Goal: Task Accomplishment & Management: Manage account settings

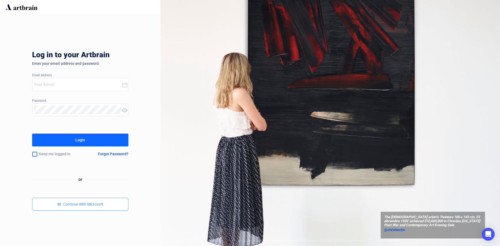
click at [81, 202] on span "Continue With Microsoft" at bounding box center [83, 204] width 40 height 4
click at [458, 169] on div "The French artist’s ‘Peinture 186 x 143 cm, 23 décembre 1959’ achieved $10,600,…" at bounding box center [329, 123] width 339 height 246
click at [91, 143] on button "Login" at bounding box center [80, 139] width 96 height 13
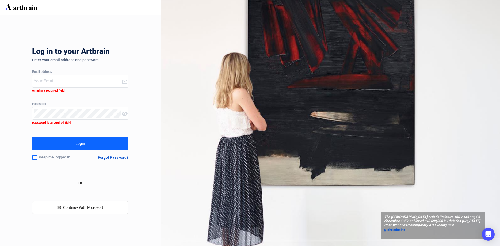
click at [61, 82] on input "email" at bounding box center [78, 81] width 88 height 9
type input "[EMAIL_ADDRESS][DOMAIN_NAME]"
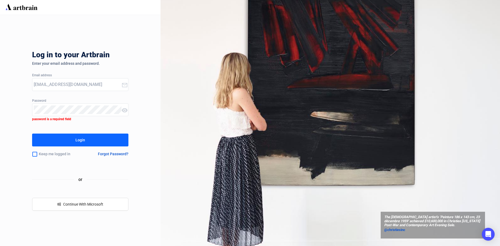
click at [125, 152] on div "Forgot Password?" at bounding box center [113, 154] width 30 height 4
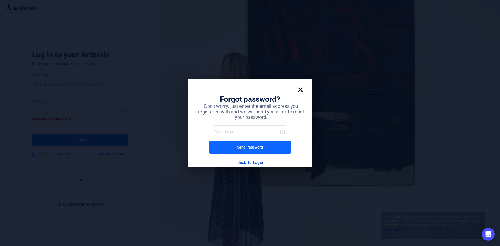
click at [255, 135] on input "email" at bounding box center [247, 131] width 65 height 9
type input "[EMAIL_ADDRESS][DOMAIN_NAME]"
click at [263, 147] on div "Send Password" at bounding box center [250, 147] width 26 height 9
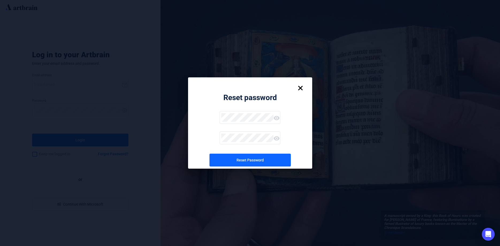
click at [274, 117] on icon at bounding box center [276, 118] width 6 height 6
click at [274, 161] on button "Reset Password" at bounding box center [249, 159] width 81 height 13
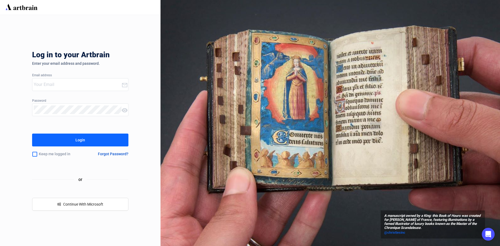
click at [68, 80] on input "email" at bounding box center [78, 84] width 88 height 9
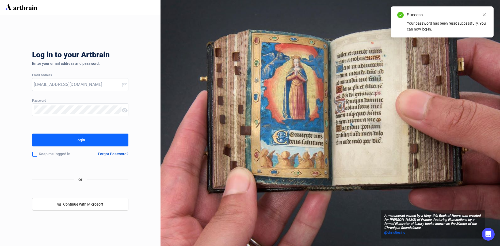
type input "[EMAIL_ADDRESS][DOMAIN_NAME]"
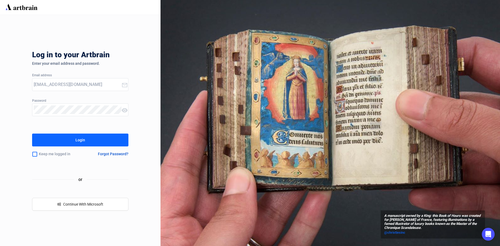
click at [35, 155] on input "checkbox" at bounding box center [34, 153] width 5 height 11
checkbox input "true"
click at [46, 143] on button "Login" at bounding box center [80, 139] width 96 height 13
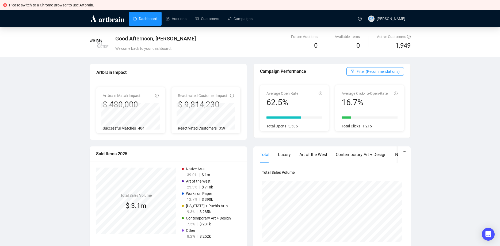
click at [456, 162] on div "Good Afternoon, [PERSON_NAME] Welcome back to your dashboard. Future Auctions 0…" at bounding box center [250, 242] width 500 height 430
click at [179, 22] on link "Auctions" at bounding box center [176, 19] width 21 height 14
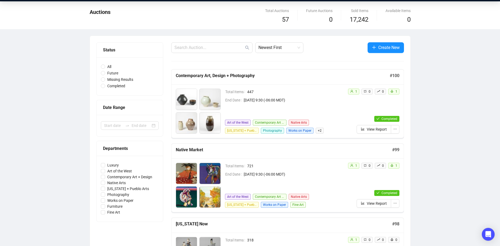
scroll to position [55, 0]
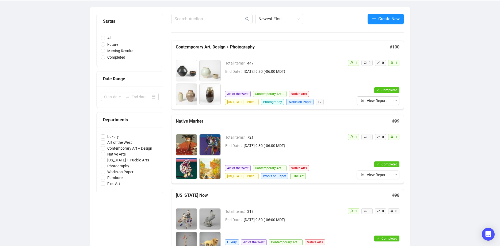
click at [225, 49] on h5 "Contemporary Art, Design + Photography" at bounding box center [283, 47] width 214 height 6
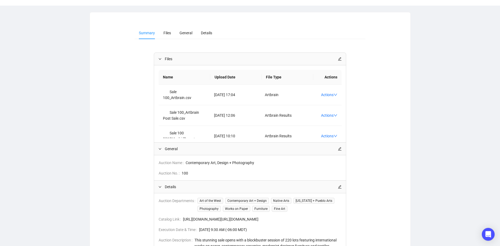
scroll to position [55, 0]
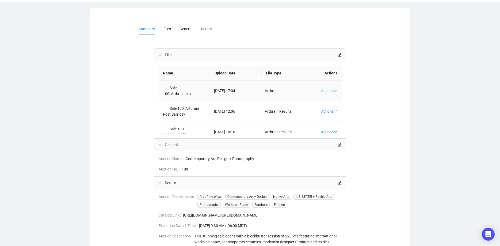
click at [336, 89] on icon "down" at bounding box center [335, 91] width 4 height 4
click at [395, 86] on div "Summary Files General Details Files Name Upload Date File Type Actions Sale 100…" at bounding box center [250, 177] width 308 height 308
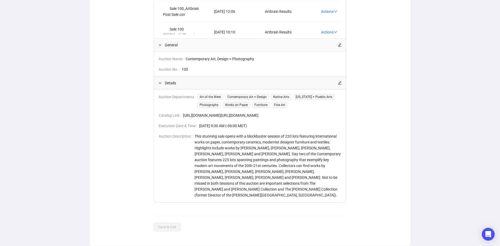
scroll to position [0, 0]
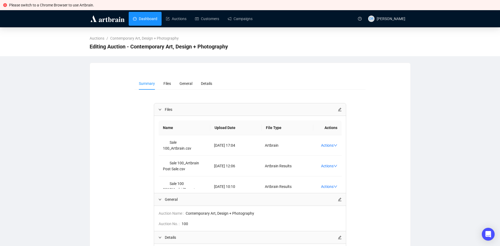
click at [151, 13] on link "Dashboard" at bounding box center [145, 19] width 24 height 14
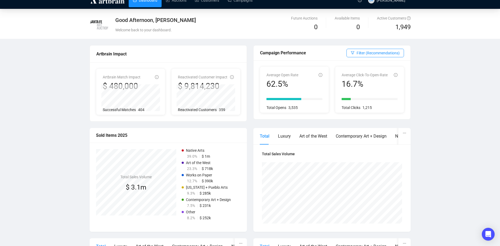
scroll to position [27, 0]
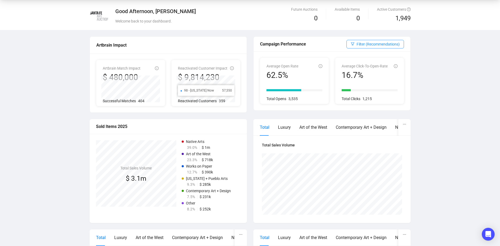
click at [225, 92] on li "98 - [US_STATE] Now 57,550" at bounding box center [206, 90] width 51 height 5
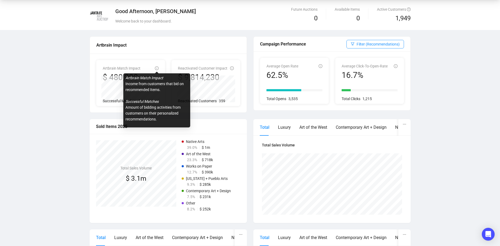
click at [155, 68] on icon "info-circle" at bounding box center [157, 68] width 4 height 4
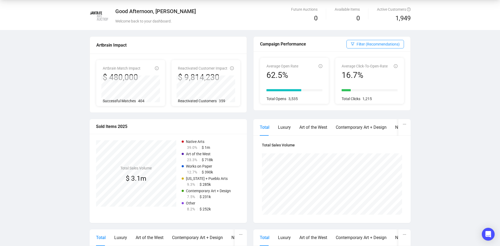
click at [463, 107] on div "Good Afternoon, [PERSON_NAME] Welcome back to your dashboard. Future Auctions 0…" at bounding box center [250, 215] width 500 height 430
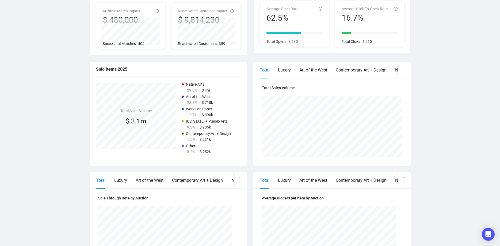
scroll to position [109, 0]
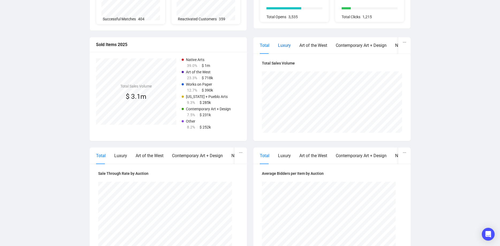
click at [288, 46] on div "Luxury" at bounding box center [284, 45] width 13 height 7
click at [312, 44] on div "Art of the West" at bounding box center [313, 45] width 28 height 7
click at [362, 42] on div "Contemporary Art + Design" at bounding box center [361, 45] width 51 height 7
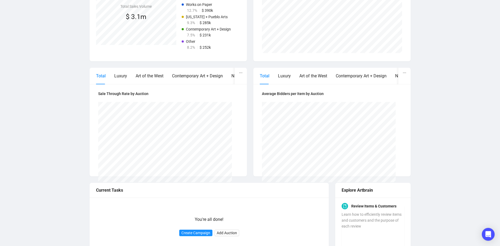
scroll to position [191, 0]
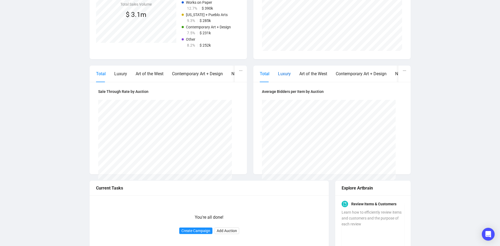
click at [287, 71] on div "Luxury" at bounding box center [284, 73] width 13 height 7
click at [309, 73] on div "Art of the West" at bounding box center [313, 73] width 28 height 7
click at [355, 72] on div "Contemporary Art + Design" at bounding box center [361, 73] width 51 height 7
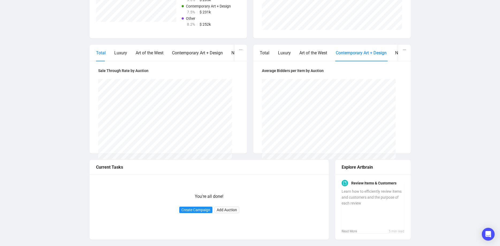
click at [423, 138] on div "Good Afternoon, [PERSON_NAME] Welcome back to your dashboard. Future Auctions 0…" at bounding box center [250, 30] width 500 height 430
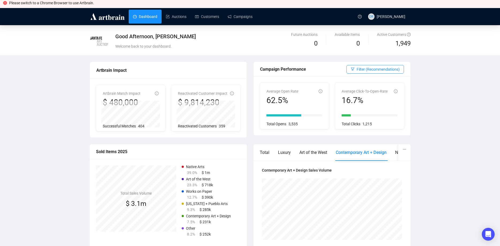
scroll to position [0, 0]
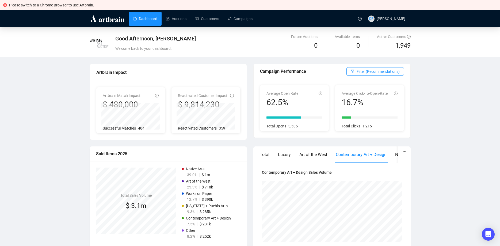
click at [210, 26] on div "Dashboard Auctions Customers Campaigns" at bounding box center [241, 18] width 228 height 17
click at [209, 23] on link "Customers" at bounding box center [207, 19] width 24 height 14
